Goal: Information Seeking & Learning: Learn about a topic

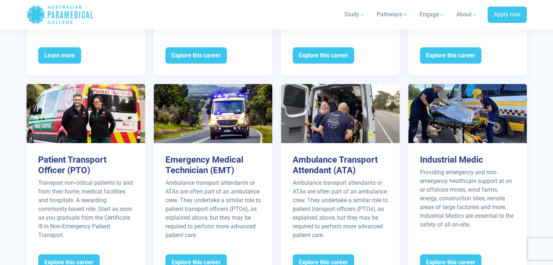
scroll to position [929, 0]
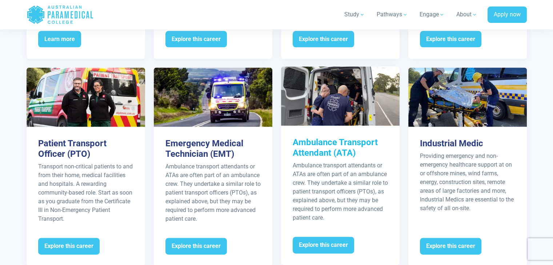
click at [334, 137] on h3 "Ambulance Transport Attendant (ATA)" at bounding box center [339, 147] width 95 height 21
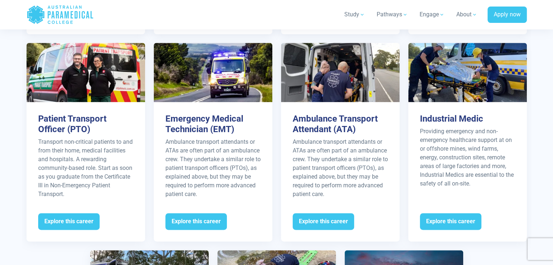
scroll to position [944, 0]
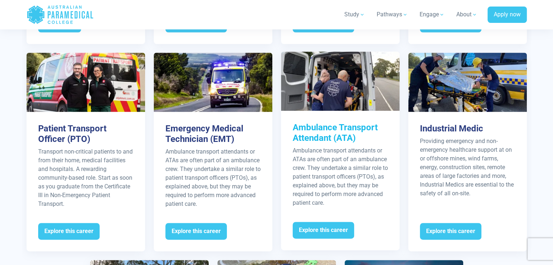
click at [365, 134] on div "Ambulance Transport Attendant (ATA) Ambulance transport attendants or ATAs are …" at bounding box center [340, 165] width 118 height 108
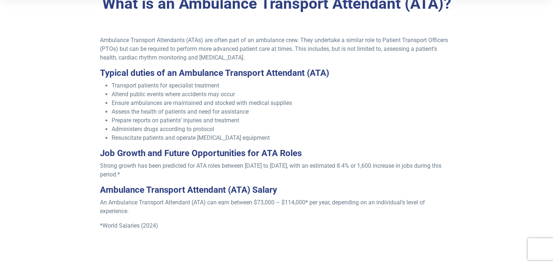
scroll to position [235, 0]
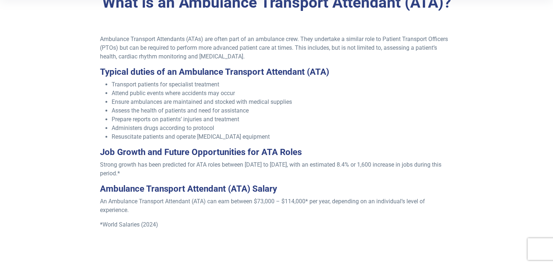
drag, startPoint x: 252, startPoint y: 58, endPoint x: 97, endPoint y: 37, distance: 155.9
click at [97, 37] on div "Ambulance Transport Attendants (ATAs) are often part of an ambulance crew. They…" at bounding box center [277, 142] width 362 height 214
copy p "Ambulance Transport Attendants (ATAs) are often part of an ambulance crew. They…"
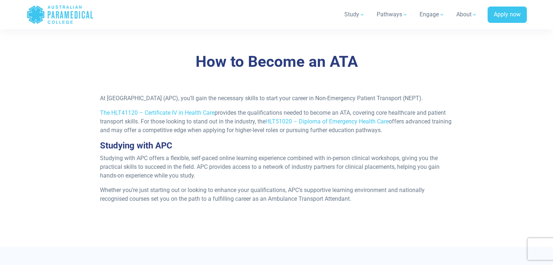
scroll to position [631, 0]
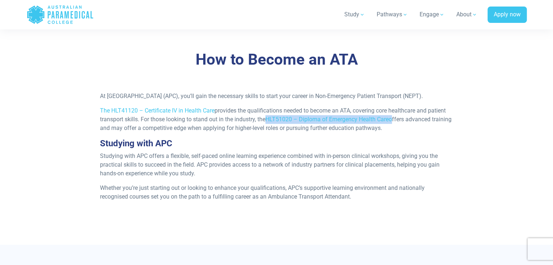
drag, startPoint x: 393, startPoint y: 128, endPoint x: 268, endPoint y: 128, distance: 124.6
click at [268, 128] on p "The HLT41120 – Certificate IV in Health Care provides the qualifications needed…" at bounding box center [276, 119] width 353 height 26
copy p "HLT51020 – Diploma of Emergency Health Care"
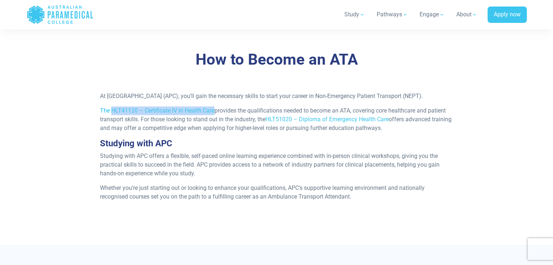
drag, startPoint x: 215, startPoint y: 121, endPoint x: 111, endPoint y: 118, distance: 104.3
click at [111, 118] on p "The HLT41120 – Certificate IV in Health Care provides the qualifications needed…" at bounding box center [276, 119] width 353 height 26
copy link "HLT41120 – Certificate IV in Health Care"
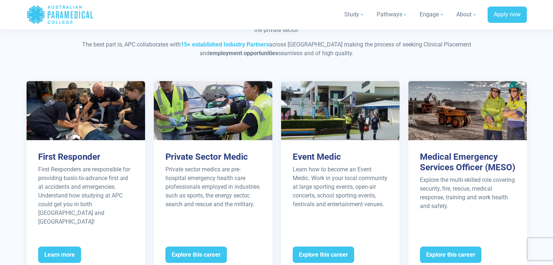
scroll to position [710, 0]
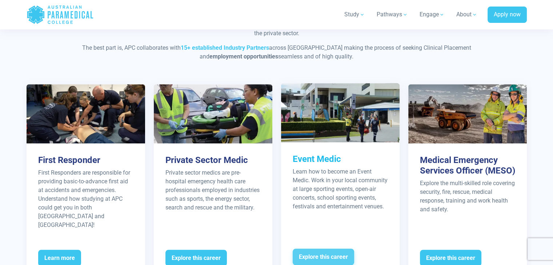
click at [335, 249] on span "Explore this career" at bounding box center [322, 257] width 61 height 17
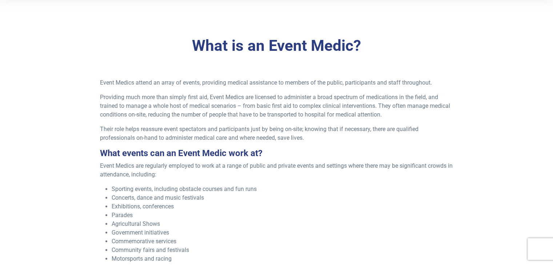
scroll to position [165, 0]
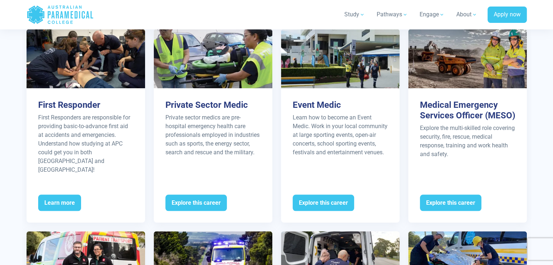
scroll to position [765, 0]
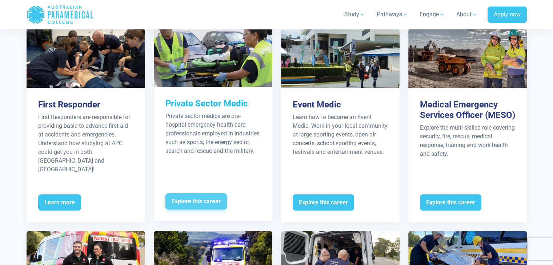
click at [206, 198] on span "Explore this career" at bounding box center [195, 201] width 61 height 17
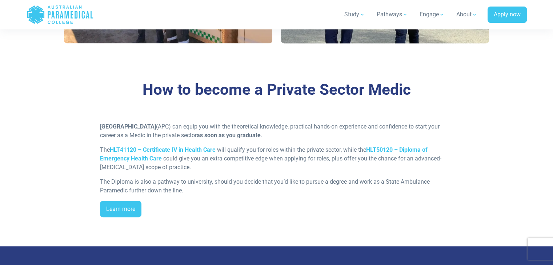
scroll to position [1048, 0]
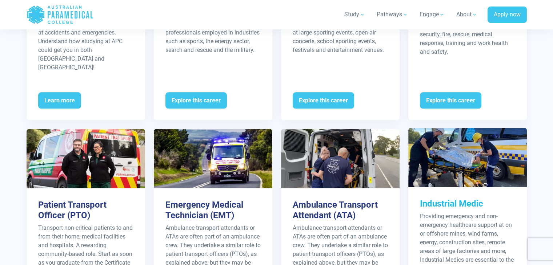
scroll to position [906, 0]
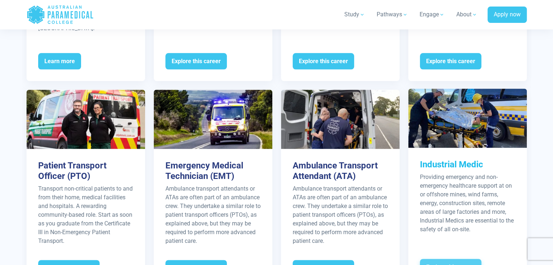
click at [458, 259] on span "Explore this career" at bounding box center [450, 267] width 61 height 17
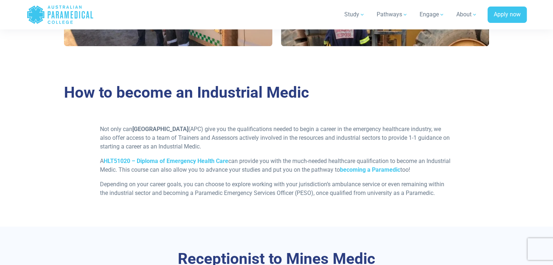
scroll to position [597, 0]
